Goal: Task Accomplishment & Management: Use online tool/utility

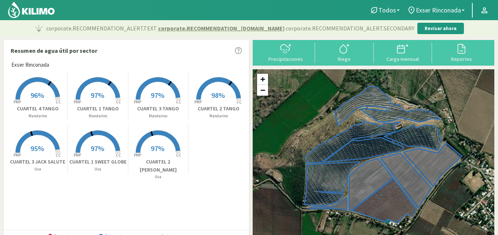
click at [91, 95] on span "97%" at bounding box center [98, 95] width 14 height 9
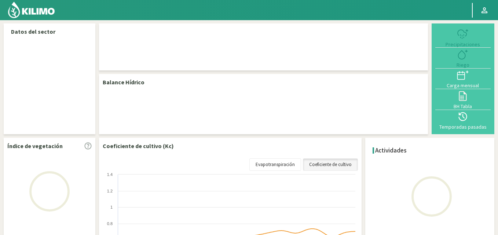
select select "1: Object"
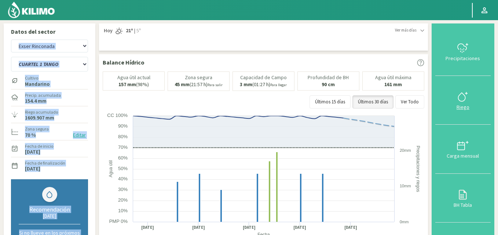
click at [461, 93] on icon at bounding box center [463, 97] width 12 height 12
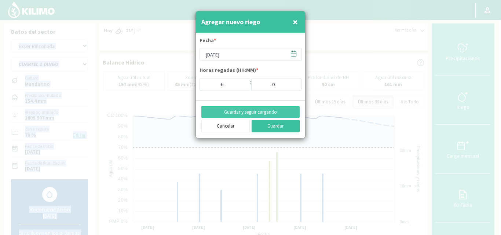
click at [280, 127] on button "Guardar" at bounding box center [276, 126] width 48 height 12
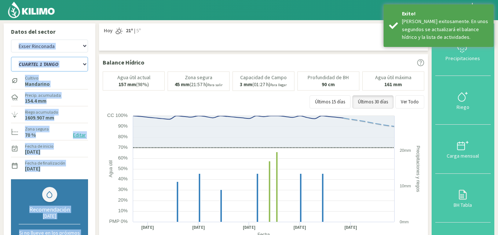
click at [50, 62] on select "CUARTEL 1 SWEET GLOBE CUARTEL 1 TANGO CUARTEL 2 TANGO CUARTEL 2 [PERSON_NAME] C…" at bounding box center [49, 64] width 77 height 15
select select "2: Object"
click at [11, 57] on select "CUARTEL 1 SWEET GLOBE CUARTEL 1 TANGO CUARTEL 2 TANGO CUARTEL 2 [PERSON_NAME] C…" at bounding box center [49, 64] width 77 height 15
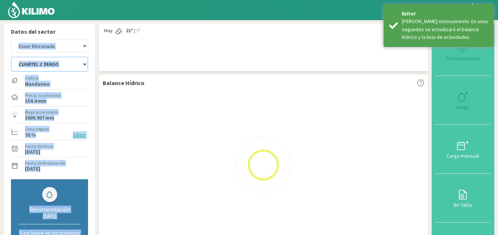
select select "4: Object"
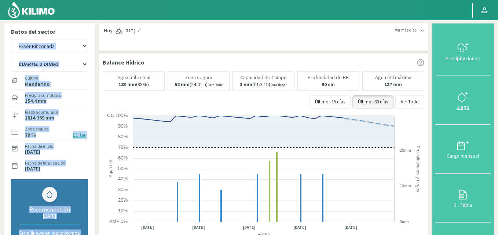
click at [466, 105] on div "Riego" at bounding box center [462, 107] width 51 height 5
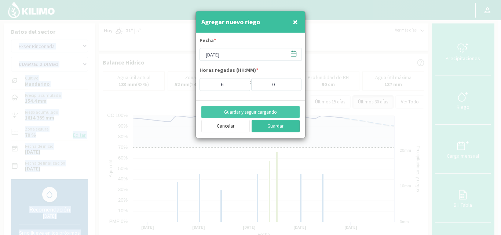
click at [279, 129] on button "Guardar" at bounding box center [276, 126] width 48 height 12
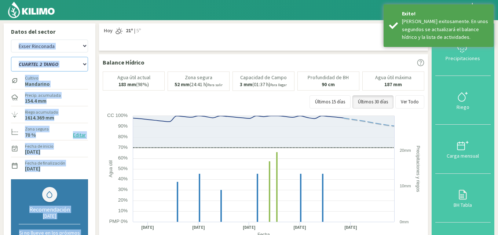
click at [51, 64] on select "CUARTEL 1 SWEET GLOBE CUARTEL 1 TANGO CUARTEL 2 TANGO CUARTEL 2 [PERSON_NAME] C…" at bounding box center [49, 64] width 77 height 15
select select "12: Object"
click at [11, 57] on select "CUARTEL 1 SWEET GLOBE CUARTEL 1 TANGO CUARTEL 2 TANGO CUARTEL 2 [PERSON_NAME] C…" at bounding box center [49, 64] width 77 height 15
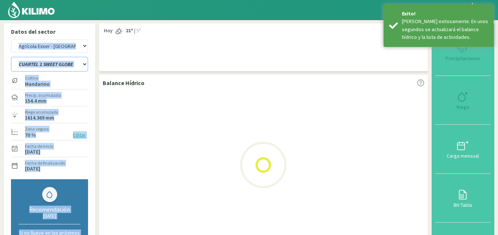
select select "7: Object"
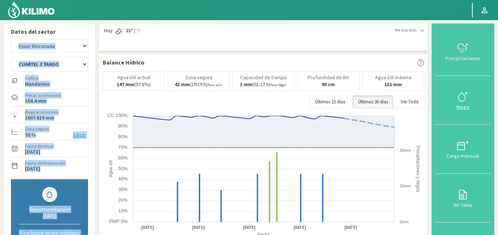
click at [462, 105] on div "Riego" at bounding box center [462, 107] width 51 height 5
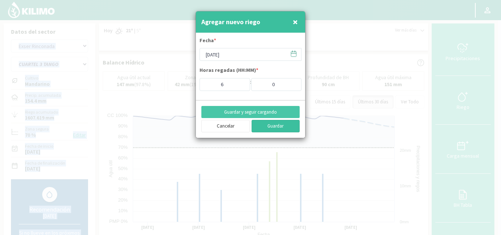
click at [283, 125] on button "Guardar" at bounding box center [276, 126] width 48 height 12
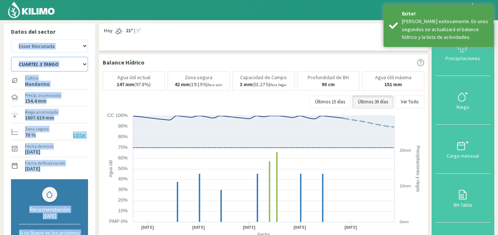
click at [63, 68] on select "CUARTEL 1 SWEET GLOBE CUARTEL 1 TANGO CUARTEL 2 TANGO CUARTEL 2 [PERSON_NAME] C…" at bounding box center [49, 64] width 77 height 15
select select "20: Object"
click at [11, 57] on select "CUARTEL 1 SWEET GLOBE CUARTEL 1 TANGO CUARTEL 2 TANGO CUARTEL 2 [PERSON_NAME] C…" at bounding box center [49, 64] width 77 height 15
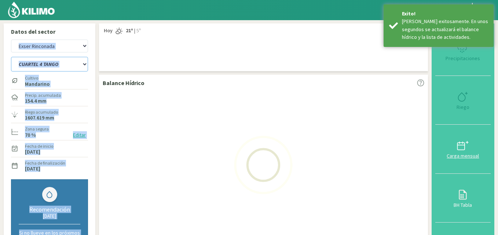
select select "10: Object"
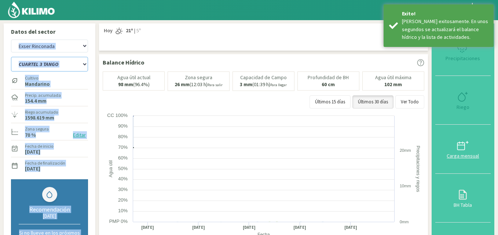
select select "27: Object"
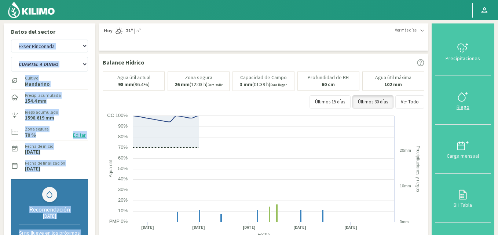
click at [461, 98] on icon at bounding box center [463, 97] width 12 height 12
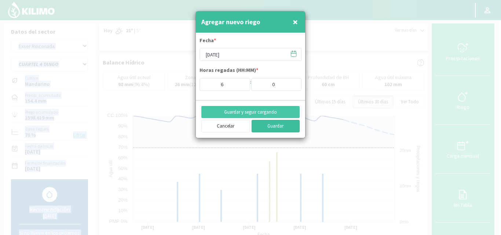
click at [279, 125] on button "Guardar" at bounding box center [276, 126] width 48 height 12
